Goal: Find specific page/section: Find specific page/section

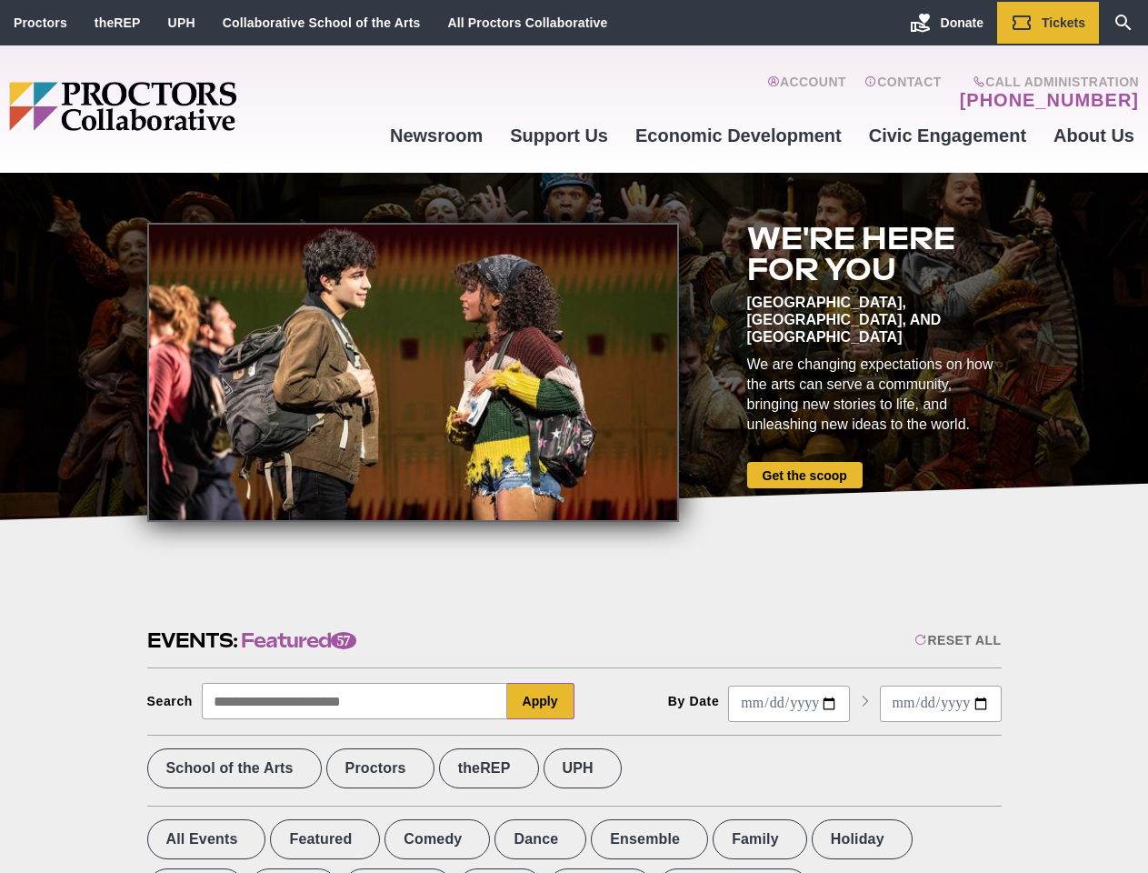
click at [574, 436] on div at bounding box center [413, 372] width 532 height 299
click at [956, 640] on div "Reset All" at bounding box center [957, 640] width 86 height 15
click at [541, 701] on button "Apply" at bounding box center [540, 701] width 67 height 36
